Goal: Task Accomplishment & Management: Use online tool/utility

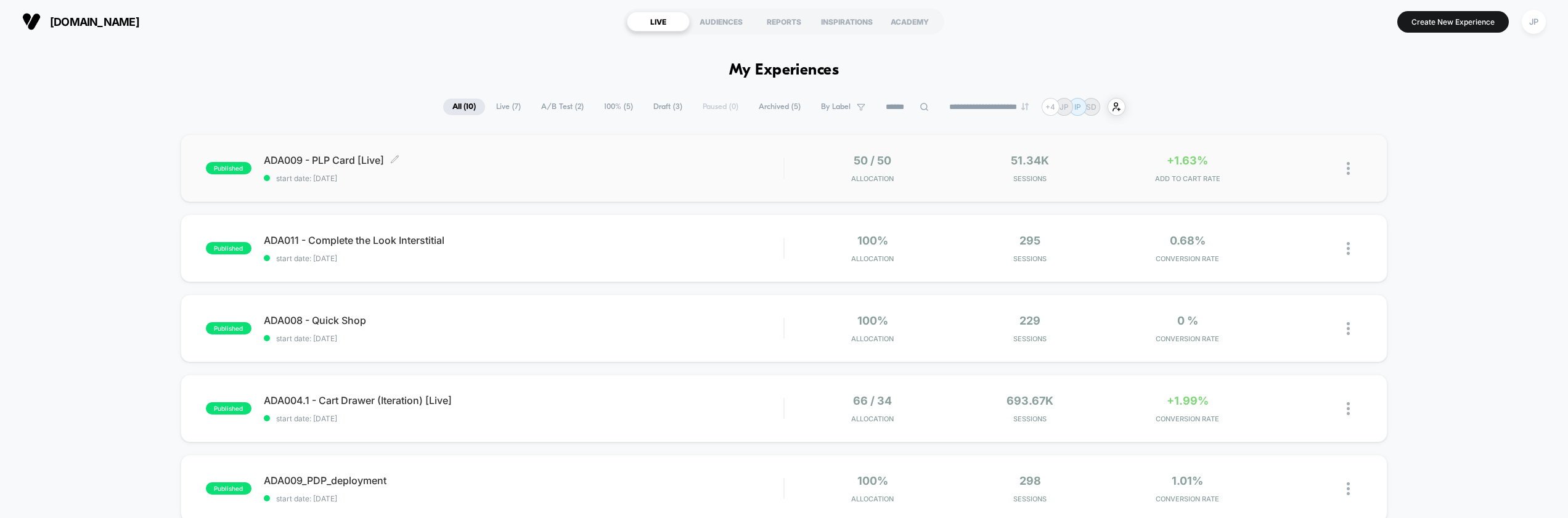
click at [459, 167] on span "ADA009 - PLP Card [Live] Click to edit experience details" at bounding box center [524, 160] width 520 height 13
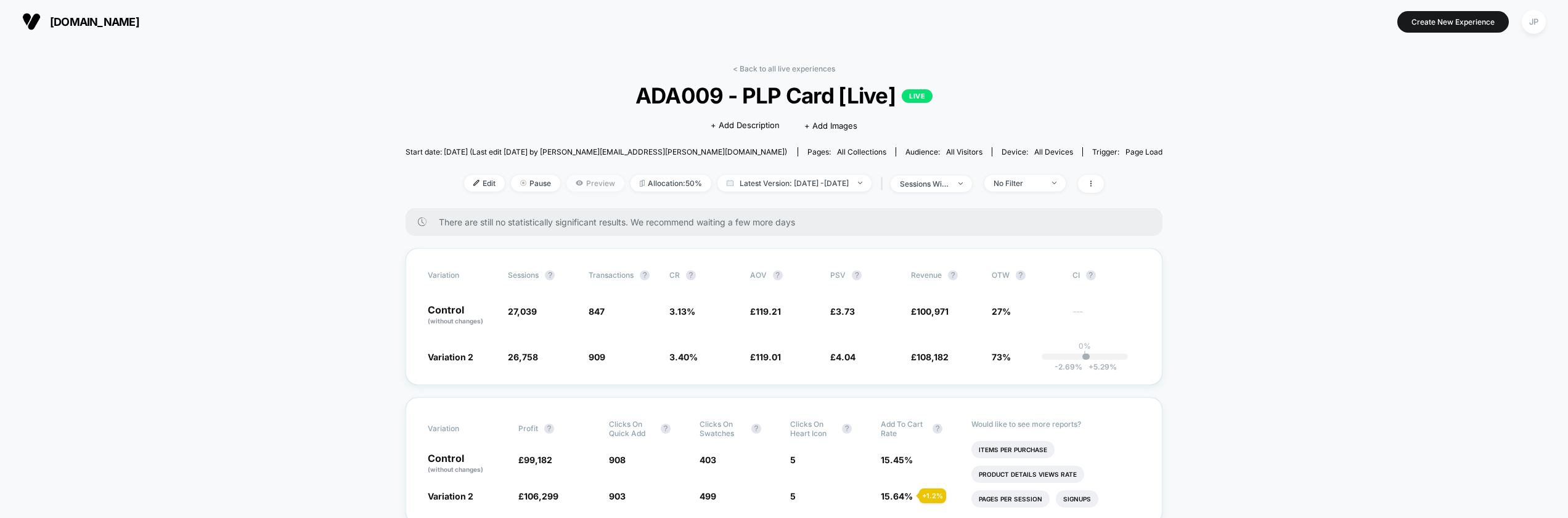
click at [593, 182] on span "Preview" at bounding box center [596, 183] width 58 height 16
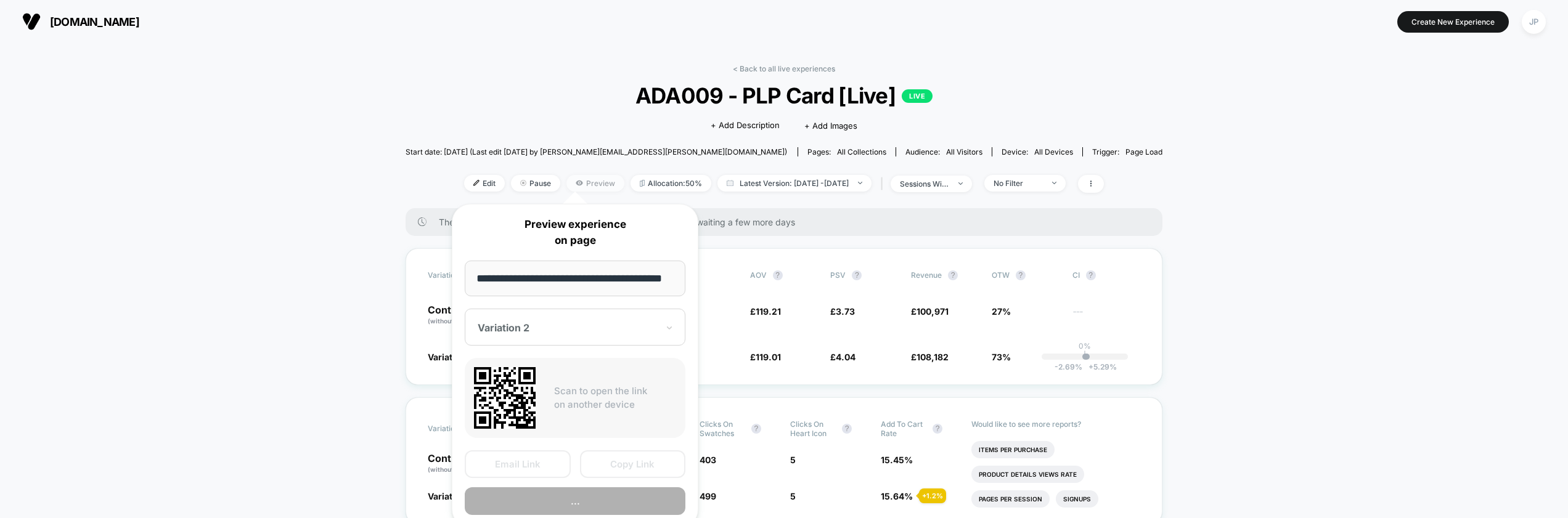
scroll to position [0, 16]
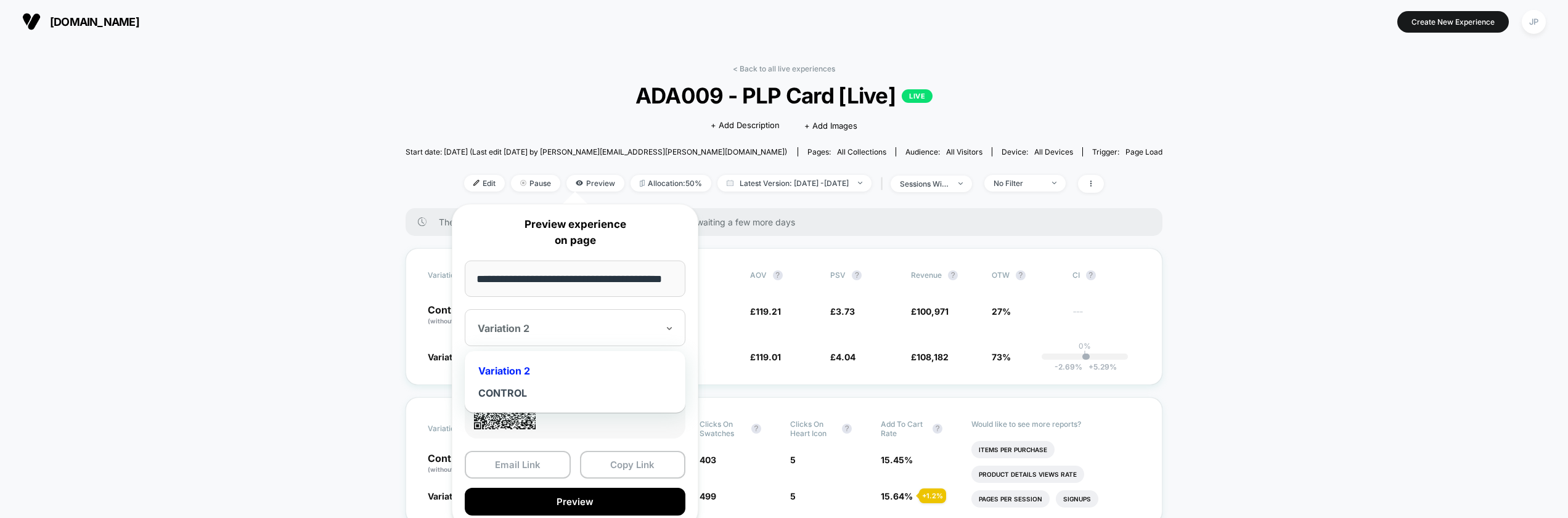
click at [538, 325] on div at bounding box center [568, 327] width 180 height 13
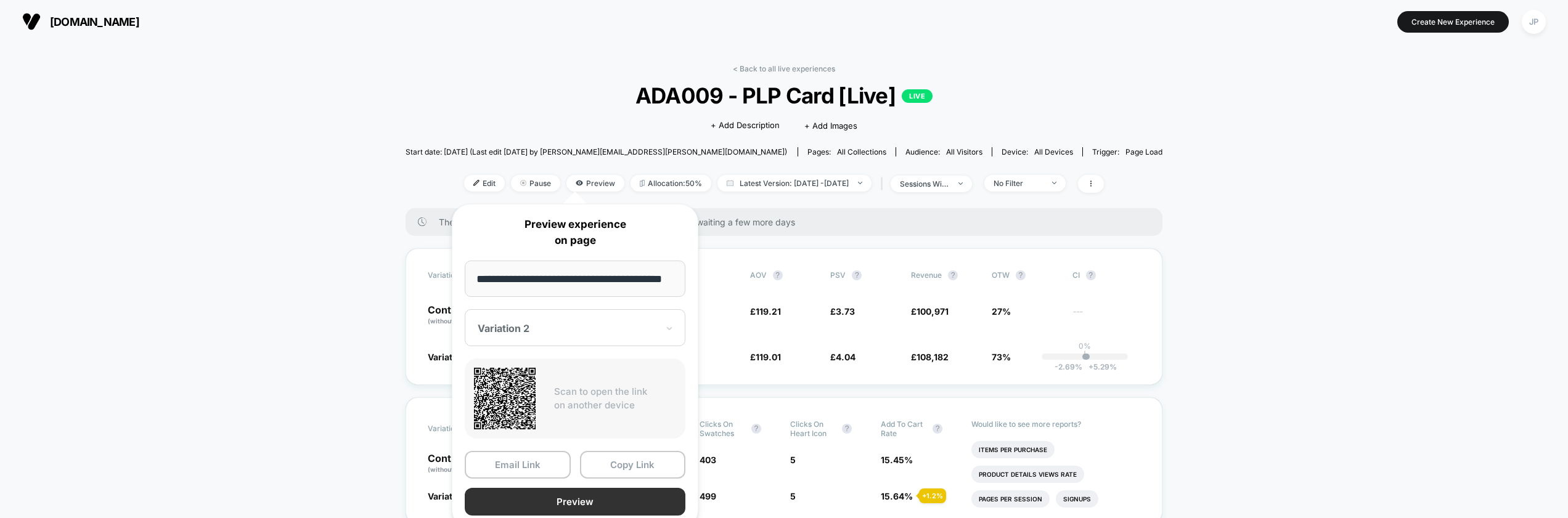
click at [571, 505] on button "Preview" at bounding box center [574, 501] width 221 height 28
